Goal: Obtain resource: Obtain resource

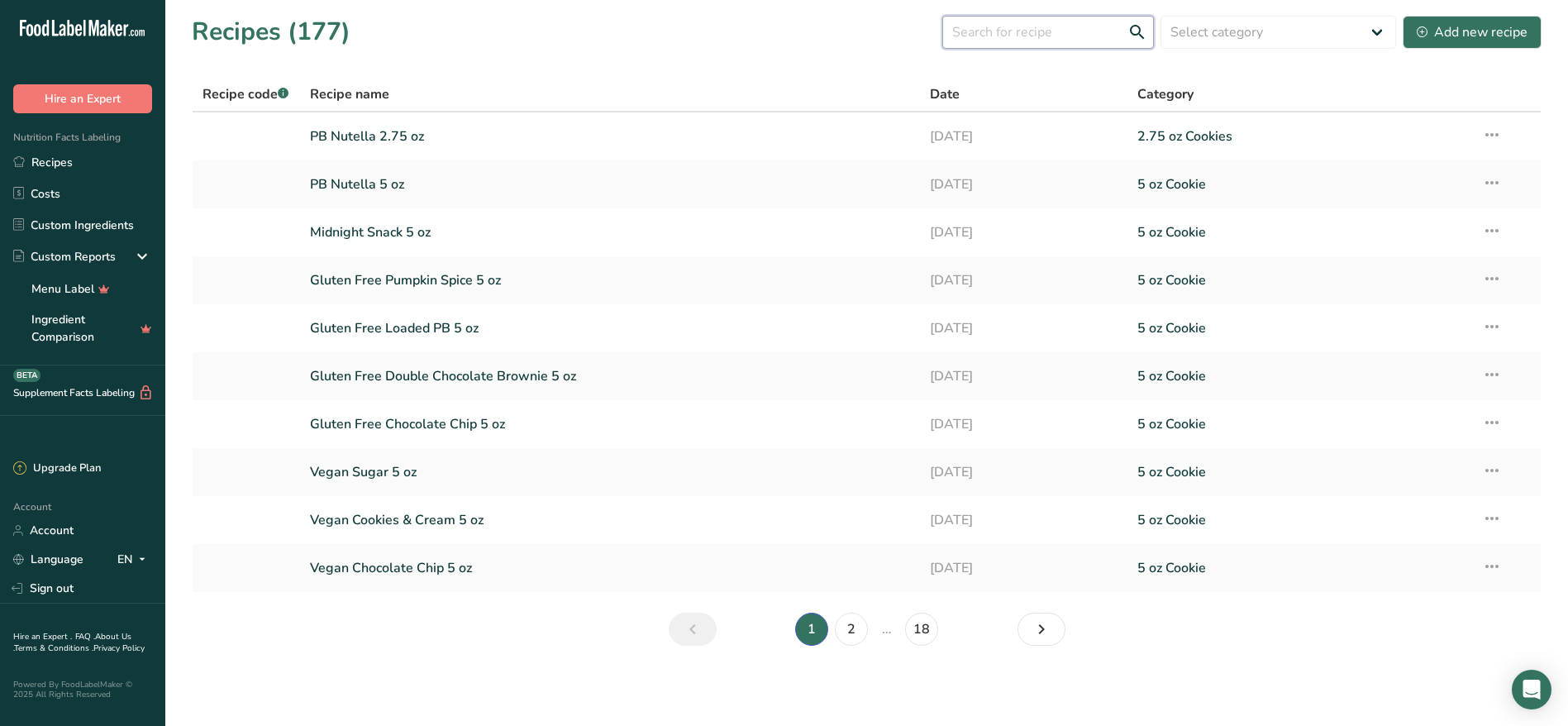
click at [1019, 30] on input "text" at bounding box center [1048, 32] width 211 height 33
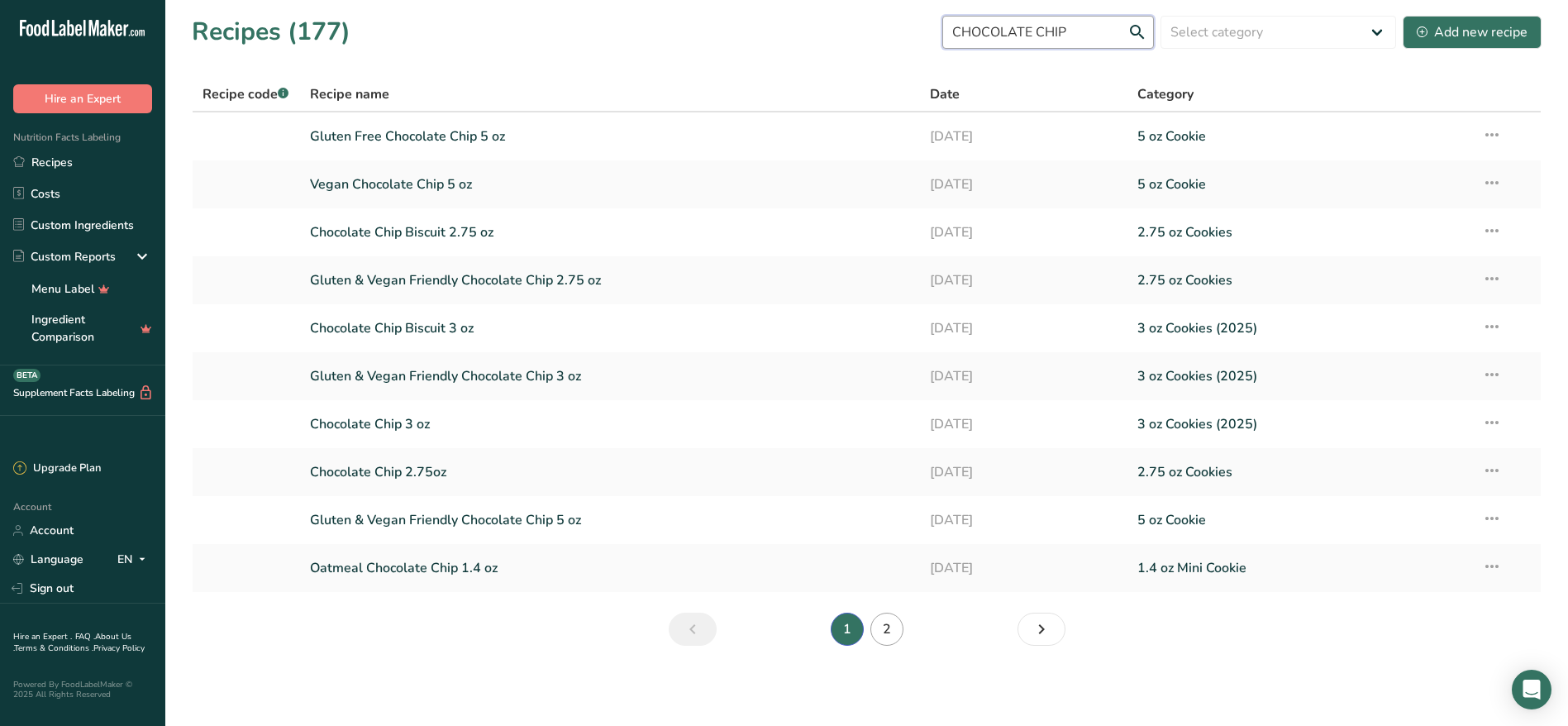
type input "CHOCOLATE CHIP"
click at [894, 634] on link "2" at bounding box center [887, 629] width 33 height 33
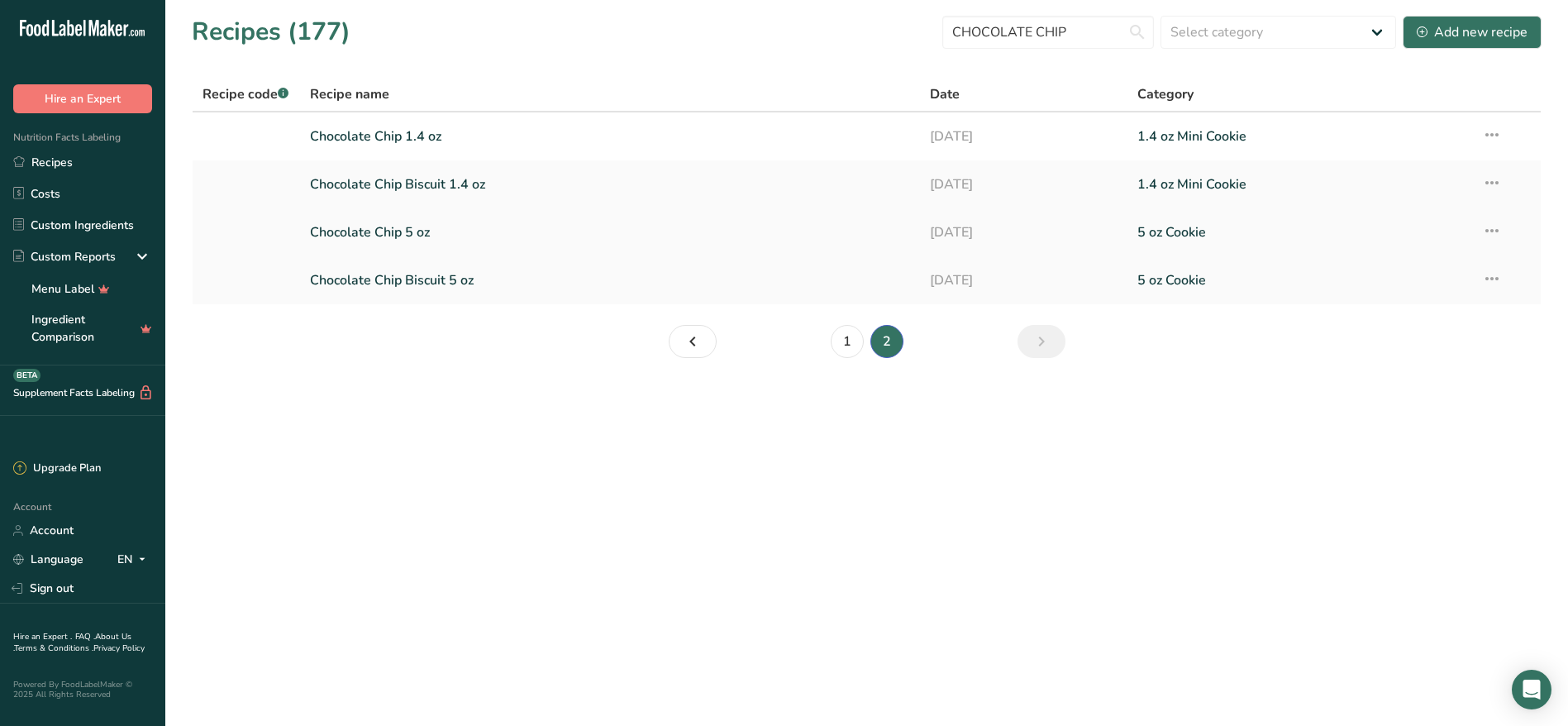
click at [392, 237] on link "Chocolate Chip 5 oz" at bounding box center [610, 232] width 601 height 35
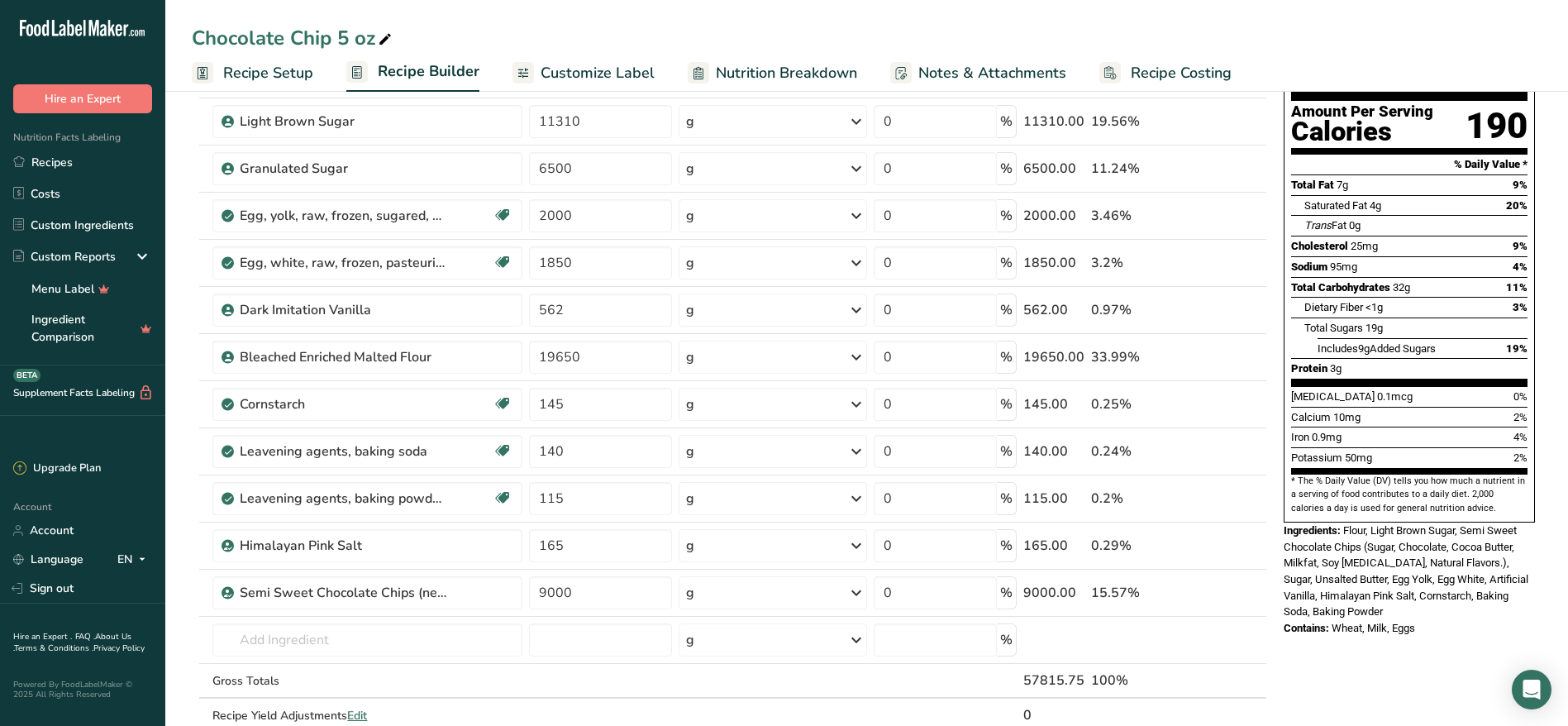
scroll to position [164, 0]
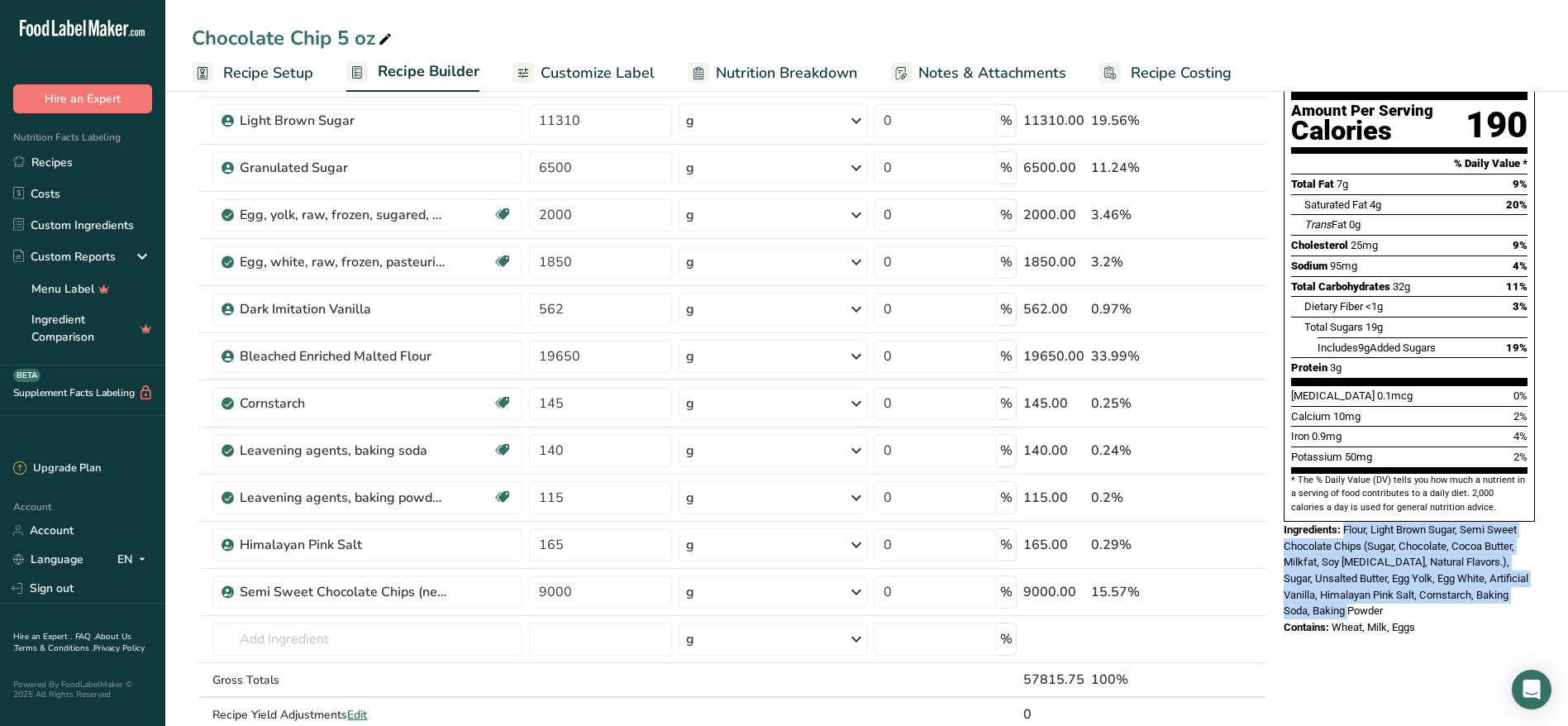
drag, startPoint x: 1345, startPoint y: 491, endPoint x: 1455, endPoint y: 568, distance: 134.3
click at [1455, 568] on div "Ingredients: Flour, Light Brown Sugar, Semi Sweet Chocolate Chips (Sugar, Choco…" at bounding box center [1409, 570] width 251 height 98
copy span "Flour, Light Brown Sugar, Semi Sweet Chocolate Chips (Sugar, Chocolate, Cocoa B…"
